Goal: Task Accomplishment & Management: Manage account settings

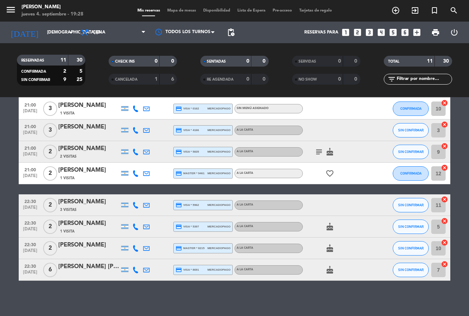
scroll to position [98, 0]
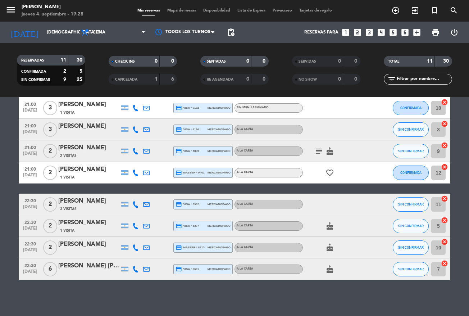
click at [75, 268] on div "[PERSON_NAME] [PERSON_NAME]" at bounding box center [88, 265] width 61 height 9
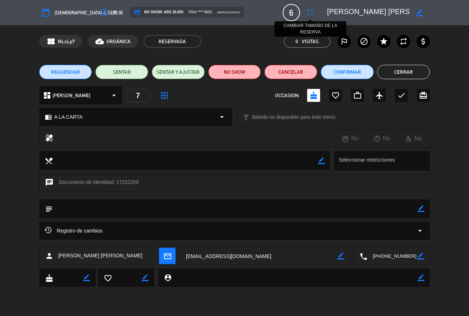
click at [306, 9] on icon "fullscreen" at bounding box center [310, 12] width 9 height 9
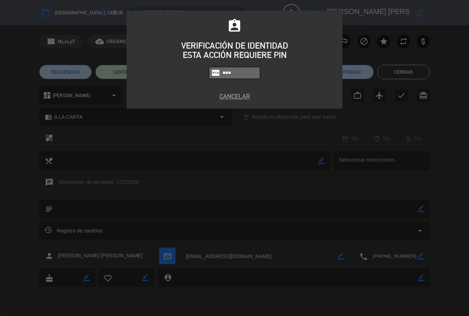
type input "6317"
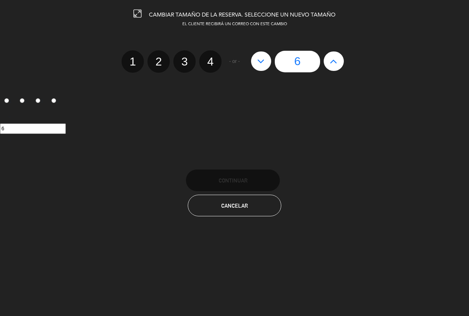
click at [252, 63] on button at bounding box center [261, 60] width 20 height 19
type input "5"
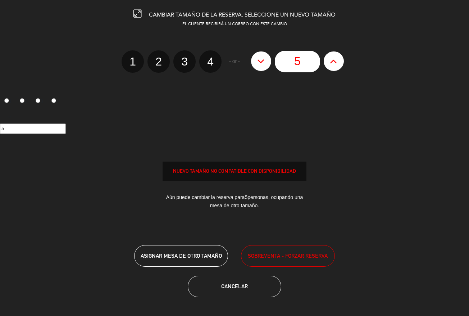
click at [252, 63] on button at bounding box center [261, 60] width 20 height 19
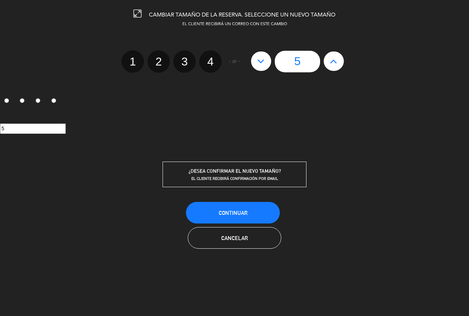
click at [253, 63] on button at bounding box center [261, 60] width 20 height 19
click at [258, 61] on icon at bounding box center [261, 61] width 8 height 12
click at [185, 59] on label "3" at bounding box center [184, 61] width 22 height 22
click at [185, 58] on input "3" at bounding box center [183, 55] width 5 height 5
radio input "true"
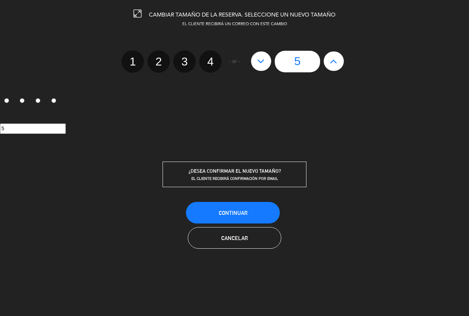
radio input "false"
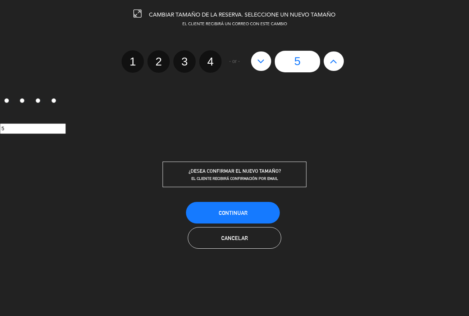
radio input "false"
radio input "true"
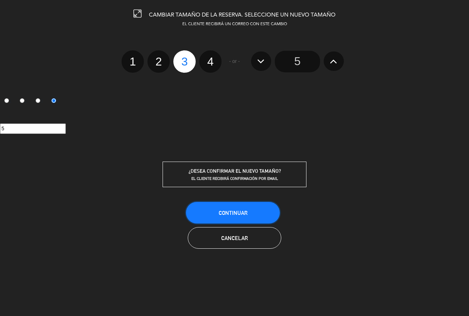
click at [252, 210] on button "Continuar" at bounding box center [233, 213] width 94 height 22
